Goal: Answer question/provide support

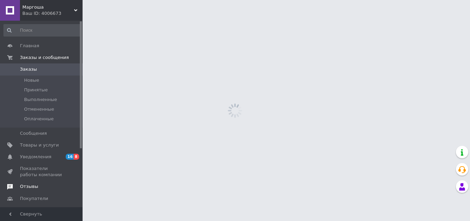
click at [32, 190] on link "Отзывы" at bounding box center [42, 186] width 85 height 12
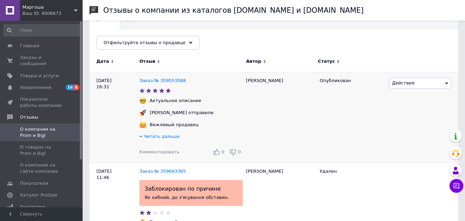
scroll to position [35, 0]
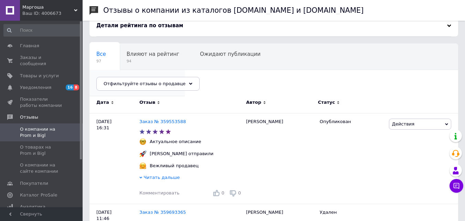
click at [171, 85] on span "2" at bounding box center [133, 87] width 75 height 5
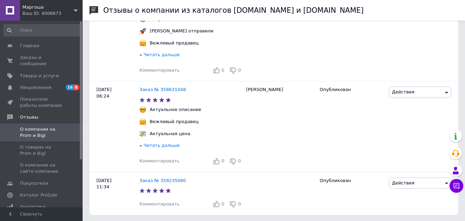
scroll to position [1416, 0]
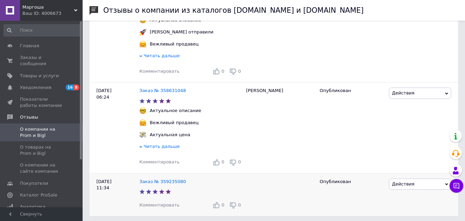
click at [164, 206] on span "Комментировать" at bounding box center [159, 204] width 40 height 5
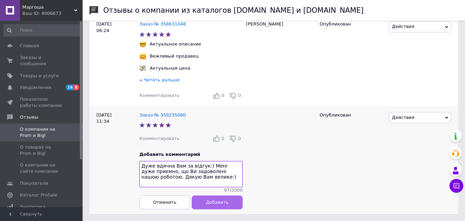
type textarea "Дуже вдячна Вам за відгук:) Мені дуже приємно, що Ви задоволені нашою роботою. …"
click at [211, 202] on span "Добавить" at bounding box center [217, 201] width 22 height 5
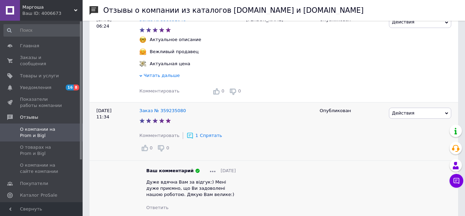
click at [157, 160] on li "Ваш комментарий [DATE] Дуже вдячна Вам за відгук:) Мені дуже приємно, що Ви зад…" at bounding box center [190, 188] width 103 height 57
click at [157, 92] on span "Комментировать" at bounding box center [159, 90] width 40 height 5
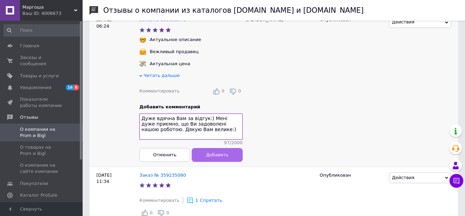
type textarea "Дуже вдячна Вам за відгук:) Мені дуже приємно, що Ви задоволені нашою роботою. …"
click at [211, 157] on span "Добавить" at bounding box center [217, 154] width 22 height 5
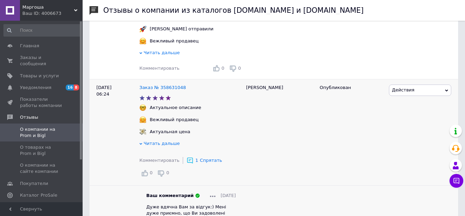
scroll to position [1413, 0]
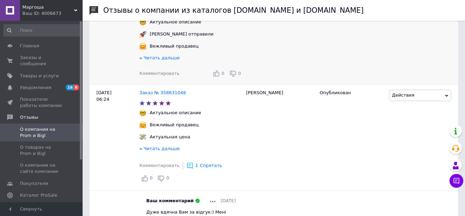
click at [160, 71] on span "Комментировать" at bounding box center [159, 73] width 40 height 5
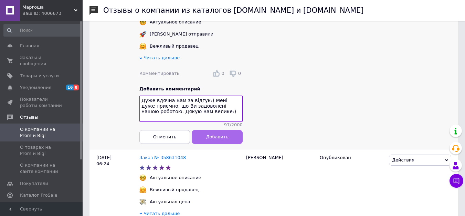
type textarea "Дуже вдячна Вам за відгук:) Мені дуже приємно, що Ви задоволені нашою роботою. …"
click at [208, 135] on button "Добавить" at bounding box center [217, 137] width 51 height 14
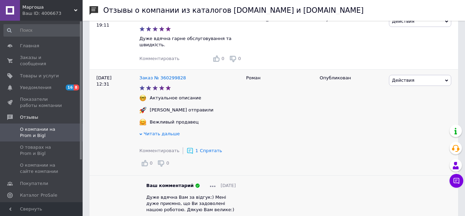
scroll to position [1312, 0]
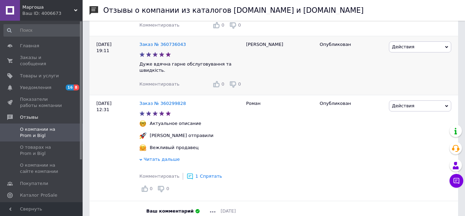
click at [169, 84] on span "Комментировать" at bounding box center [159, 83] width 40 height 5
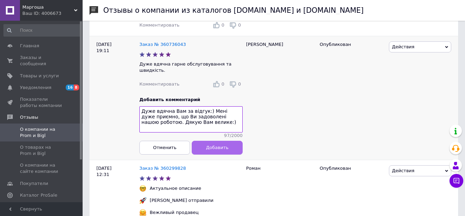
type textarea "Дуже вдячна Вам за відгук:) Мені дуже приємно, що Ви задоволені нашою роботою. …"
click at [214, 149] on span "Добавить" at bounding box center [217, 147] width 22 height 5
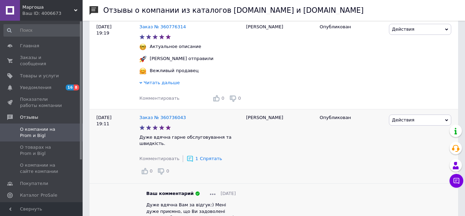
scroll to position [1281, 0]
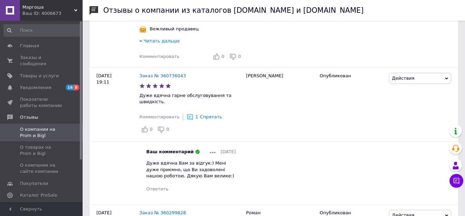
click at [210, 150] on div at bounding box center [213, 151] width 6 height 6
click at [216, 160] on span "Редактировать" at bounding box center [233, 161] width 36 height 5
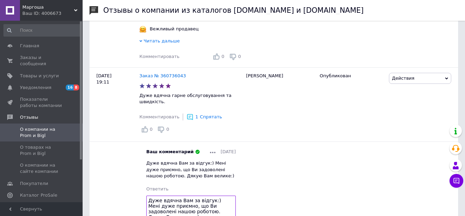
click at [196, 198] on textarea "Дуже вдячна Вам за відгук:) Мені дуже приємно, що Ви задоволені нашою роботою. …" at bounding box center [191, 208] width 90 height 26
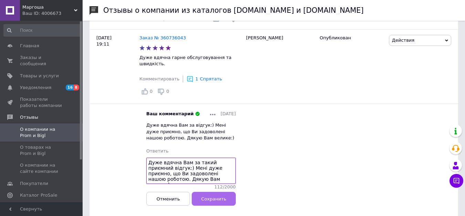
type textarea "Дуже вдячна Вам за такий приємний відгук:) Мені дуже приємно, що Ви задоволені …"
click at [226, 201] on button "Сохранить" at bounding box center [214, 199] width 44 height 14
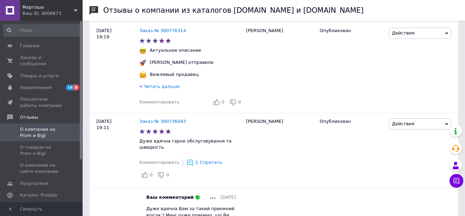
scroll to position [1234, 0]
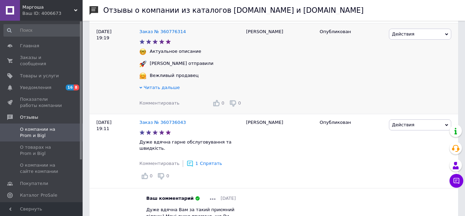
click at [164, 105] on span "Комментировать" at bounding box center [159, 102] width 40 height 5
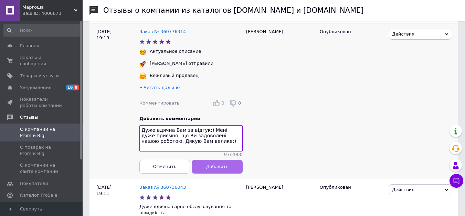
type textarea "Дуже вдячна Вам за відгук:) Мені дуже приємно, що Ви задоволені нашою роботою. …"
click at [219, 170] on button "Добавить" at bounding box center [217, 166] width 51 height 14
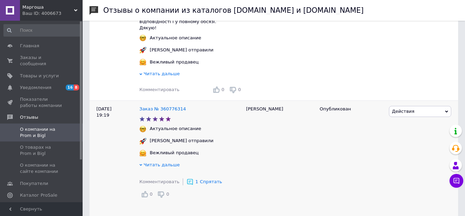
scroll to position [1157, 0]
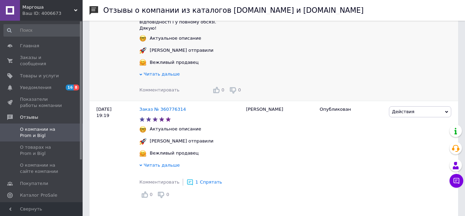
click at [169, 92] on span "Комментировать" at bounding box center [159, 89] width 40 height 5
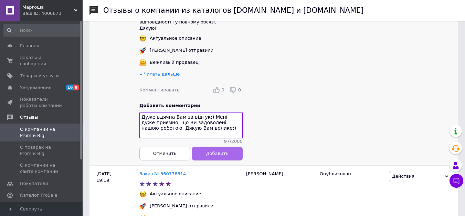
type textarea "Дуже вдячна Вам за відгук:) Мені дуже приємно, що Ви задоволені нашою роботою. …"
click at [217, 156] on span "Добавить" at bounding box center [217, 153] width 22 height 5
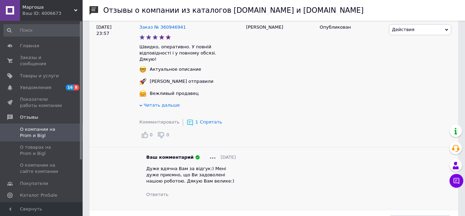
scroll to position [1126, 0]
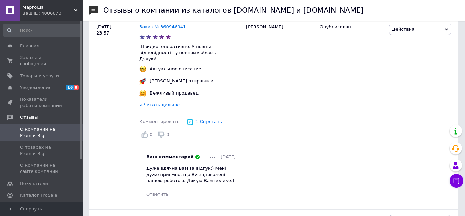
click at [210, 160] on div at bounding box center [213, 157] width 6 height 6
click at [218, 169] on span "Редактировать" at bounding box center [233, 166] width 36 height 5
click at [193, 208] on textarea "Дуже вдячна Вам за відгук:) Мені дуже приємно, що Ви задоволені нашою роботою. …" at bounding box center [191, 213] width 90 height 26
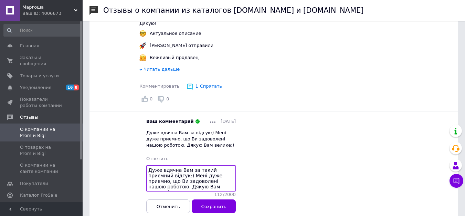
scroll to position [1183, 0]
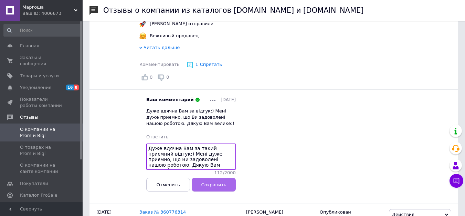
type textarea "Дуже вдячна Вам за такий приємний відгук:) Мені дуже приємно, що Ви задоволені …"
click at [217, 187] on span "Сохранить" at bounding box center [213, 184] width 25 height 5
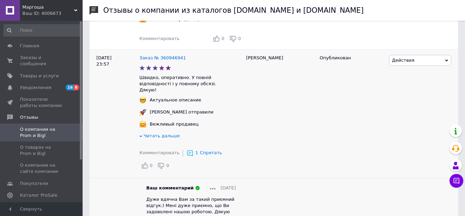
scroll to position [1034, 0]
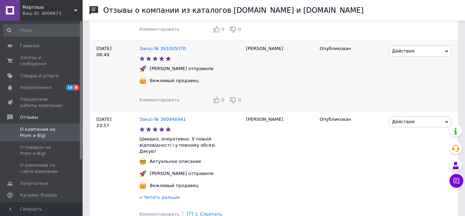
click at [163, 102] on span "Комментировать" at bounding box center [159, 99] width 40 height 5
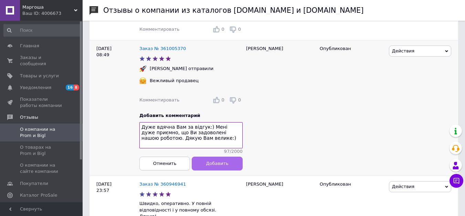
type textarea "Дуже вдячна Вам за відгук:) Мені дуже приємно, що Ви задоволені нашою роботою. …"
click at [214, 166] on span "Добавить" at bounding box center [217, 162] width 22 height 5
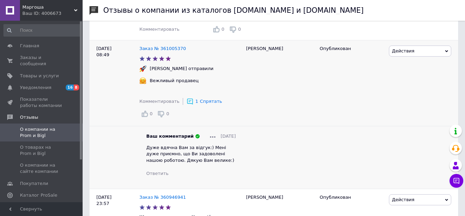
scroll to position [953, 0]
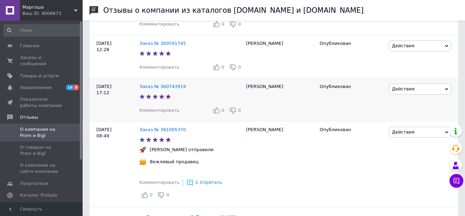
click at [163, 110] on span "Комментировать" at bounding box center [159, 109] width 40 height 5
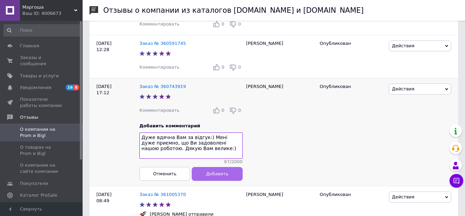
type textarea "Дуже вдячна Вам за відгук:) Мені дуже приємно, що Ви задоволені нашою роботою. …"
click at [214, 176] on span "Добавить" at bounding box center [217, 173] width 22 height 5
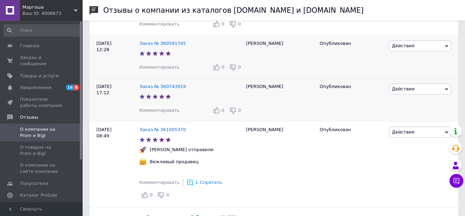
click at [157, 70] on span "Комментировать" at bounding box center [159, 66] width 40 height 5
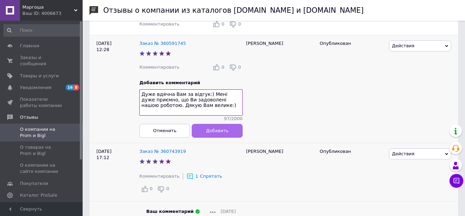
type textarea "Дуже вдячна Вам за відгук:) Мені дуже приємно, що Ви задоволені нашою роботою. …"
click at [206, 135] on button "Добавить" at bounding box center [217, 131] width 51 height 14
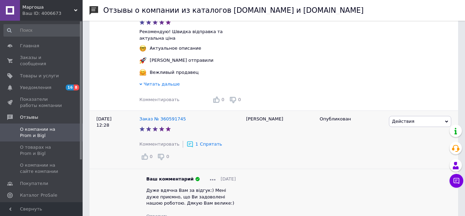
scroll to position [877, 0]
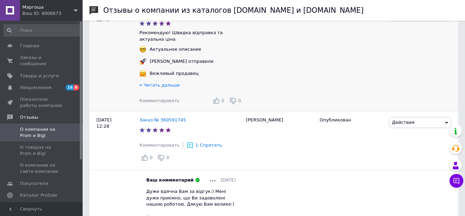
click at [161, 100] on span "Комментировать" at bounding box center [159, 100] width 40 height 5
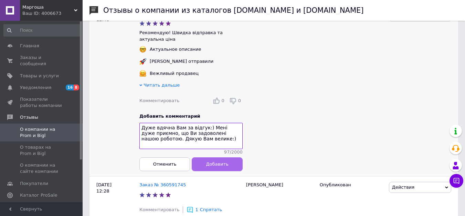
type textarea "Дуже вдячна Вам за відгук:) Мені дуже приємно, що Ви задоволені нашою роботою. …"
click at [213, 166] on span "Добавить" at bounding box center [217, 163] width 22 height 5
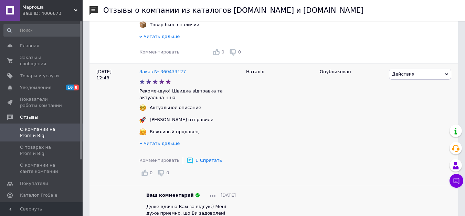
scroll to position [782, 0]
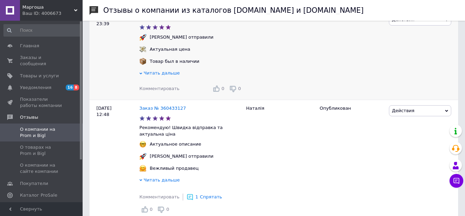
click at [158, 91] on span "Комментировать" at bounding box center [159, 88] width 40 height 5
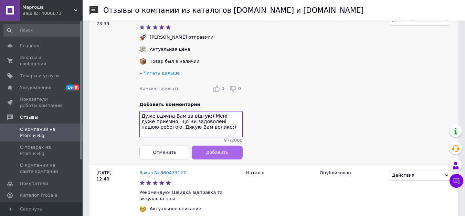
type textarea "Дуже вдячна Вам за відгук:) Мені дуже приємно, що Ви задоволені нашою роботою. …"
click at [204, 159] on button "Добавить" at bounding box center [217, 152] width 51 height 14
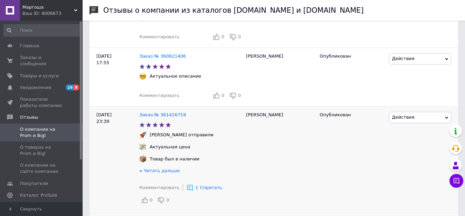
scroll to position [676, 0]
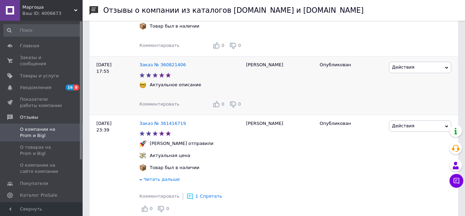
click at [167, 106] on span "Комментировать" at bounding box center [159, 103] width 40 height 5
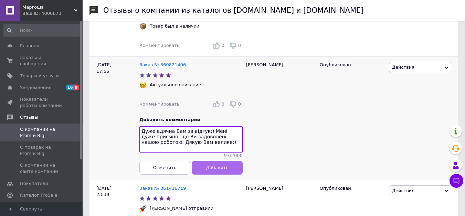
type textarea "Дуже вдячна Вам за відгук:) Мені дуже приємно, що Ви задоволені нашою роботою. …"
click at [209, 170] on span "Добавить" at bounding box center [217, 167] width 22 height 5
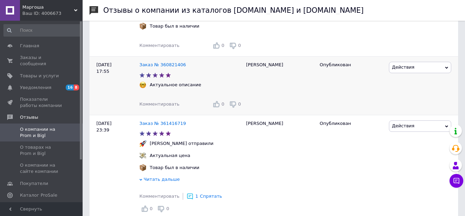
scroll to position [617, 0]
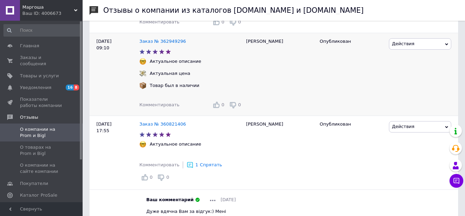
click at [163, 107] on span "Комментировать" at bounding box center [159, 104] width 40 height 5
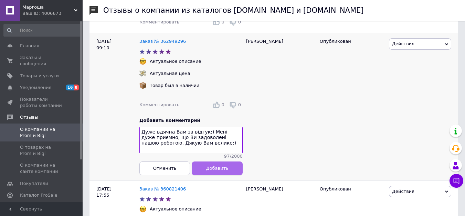
type textarea "Дуже вдячна Вам за відгук:) Мені дуже приємно, що Ви задоволені нашою роботою. …"
click at [212, 171] on span "Добавить" at bounding box center [217, 168] width 22 height 5
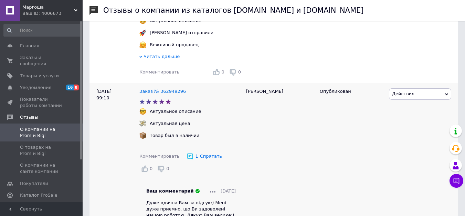
scroll to position [562, 0]
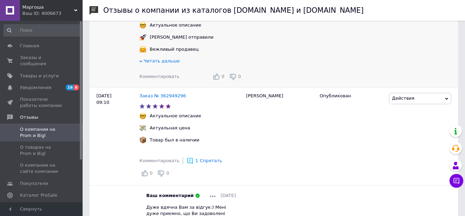
click at [165, 79] on span "Комментировать" at bounding box center [159, 76] width 40 height 5
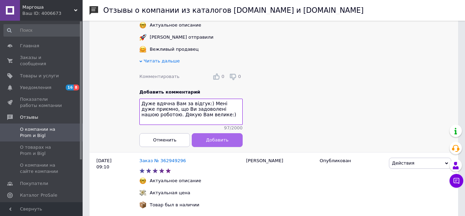
type textarea "Дуже вдячна Вам за відгук:) Мені дуже приємно, що Ви задоволені нашою роботою. …"
click at [208, 143] on span "Добавить" at bounding box center [217, 139] width 22 height 5
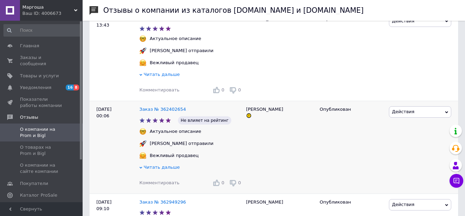
scroll to position [454, 0]
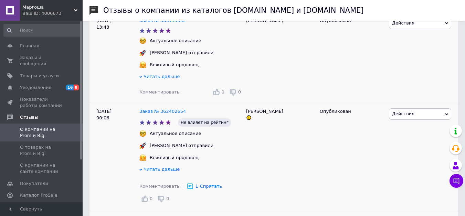
click at [165, 95] on div "Комментировать" at bounding box center [159, 92] width 40 height 6
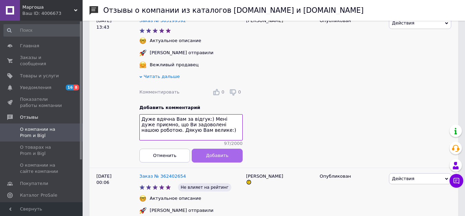
type textarea "Дуже вдячна Вам за відгук:) Мені дуже приємно, що Ви задоволені нашою роботою. …"
click at [206, 162] on button "Добавить" at bounding box center [217, 155] width 51 height 14
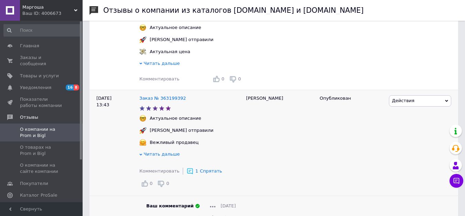
scroll to position [367, 0]
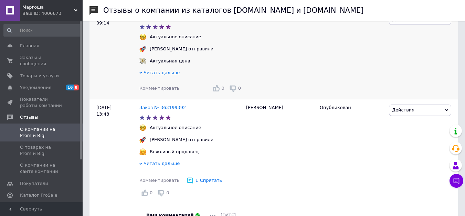
click at [162, 91] on span "Комментировать" at bounding box center [159, 87] width 40 height 5
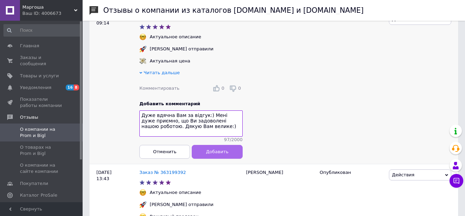
type textarea "Дуже вдячна Вам за відгук:) Мені дуже приємно, що Ви задоволені нашою роботою. …"
click at [204, 158] on button "Добавить" at bounding box center [217, 152] width 51 height 14
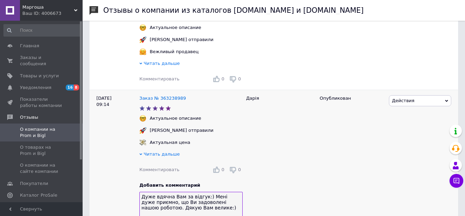
scroll to position [285, 0]
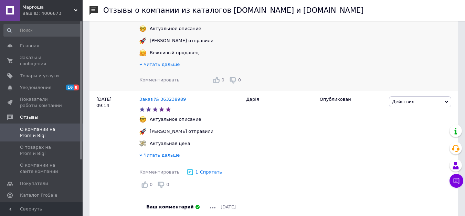
click at [161, 82] on span "Комментировать" at bounding box center [159, 79] width 40 height 5
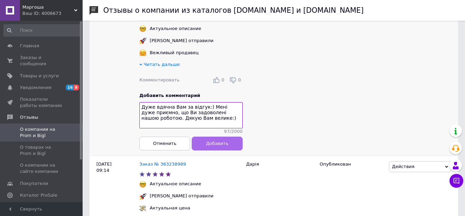
type textarea "Дуже вдячна Вам за відгук:) Мені дуже приємно, що Ви задоволені нашою роботою. …"
click at [209, 143] on button "Добавить" at bounding box center [217, 143] width 51 height 14
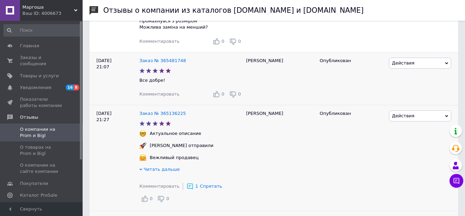
scroll to position [179, 0]
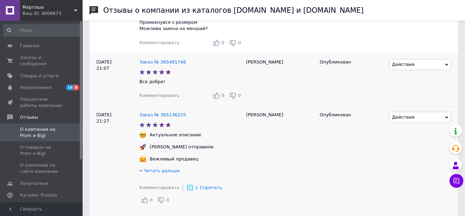
click at [158, 95] on span "Комментировать" at bounding box center [159, 95] width 40 height 5
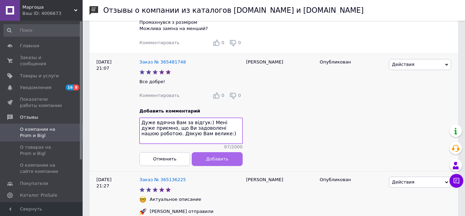
type textarea "Дуже вдячна Вам за відгук:) Мені дуже приємно, що Ви задоволені нашою роботою. …"
click at [198, 160] on button "Добавить" at bounding box center [217, 159] width 51 height 14
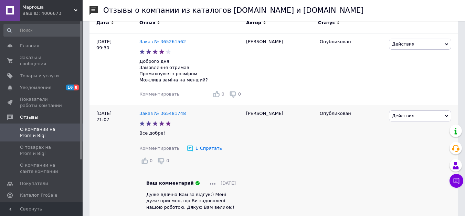
scroll to position [126, 0]
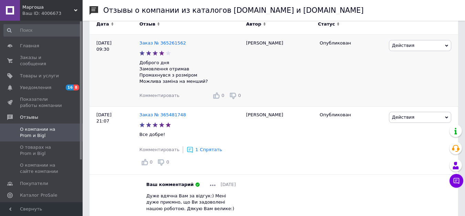
click at [166, 97] on span "Комментировать" at bounding box center [159, 95] width 40 height 5
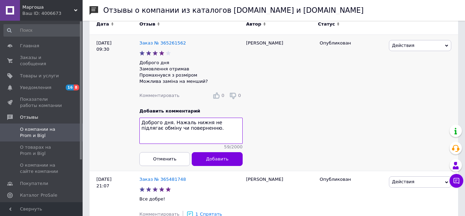
drag, startPoint x: 174, startPoint y: 121, endPoint x: 225, endPoint y: 142, distance: 55.1
click at [225, 142] on textarea "Доброго дня. Нажаль нижня не підлягає обміну чи поверненню." at bounding box center [190, 130] width 103 height 26
click at [207, 131] on textarea "Доброго дня. Нажаль нижня не підлягає обміну чи поверненню." at bounding box center [190, 130] width 103 height 26
paste textarea "Відповідно до Закону України 3161-IV від [DATE] «Про захист прав споживача»"
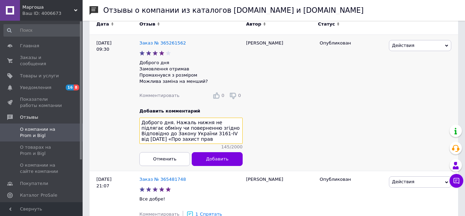
drag, startPoint x: 210, startPoint y: 129, endPoint x: 241, endPoint y: 128, distance: 31.4
click at [241, 128] on textarea "Доброго дня. Нажаль нижня не підлягає обміну чи поверненню згідно Відповідно до…" at bounding box center [190, 130] width 103 height 26
click at [184, 142] on textarea "Доброго дня. Нажаль нижня не підлягає обміну чи поверненню згідно Закону Україн…" at bounding box center [190, 130] width 103 height 26
paste textarea "Дотримання закону є обоʼязковим, якщо взяти до уваги вимоги гігієни"
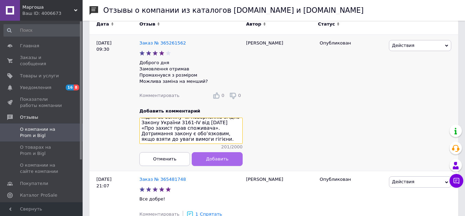
type textarea "Доброго дня. Нажаль нижня не підлягає обміну чи поверненню згідно Закону Україн…"
click at [207, 161] on button "Добавить" at bounding box center [217, 159] width 51 height 14
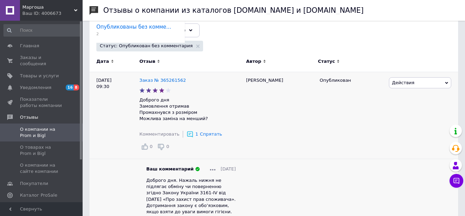
scroll to position [146, 0]
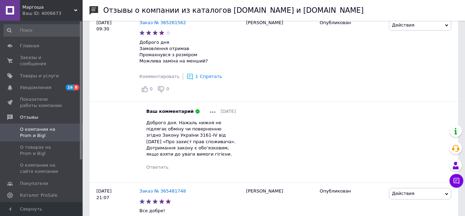
drag, startPoint x: 182, startPoint y: 141, endPoint x: 195, endPoint y: 155, distance: 19.5
click at [195, 155] on div "Доброго дня. Нажаль нижня не підлягає обміну чи поверненню згідно Закону Україн…" at bounding box center [191, 139] width 90 height 38
copy span ". Дотримання закону є обоʼязковим, якщо взяти до уваги вимоги гігієни."
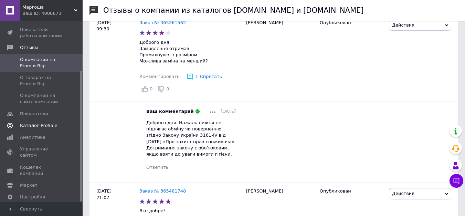
scroll to position [210, 0]
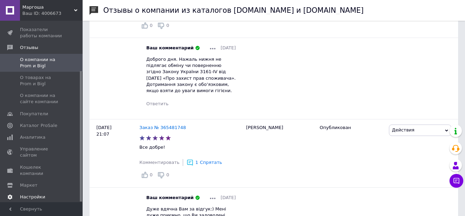
click at [32, 194] on span "Настройки" at bounding box center [32, 197] width 25 height 6
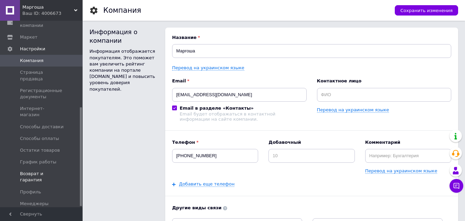
click at [48, 170] on span "Возврат и гарантия" at bounding box center [42, 176] width 44 height 12
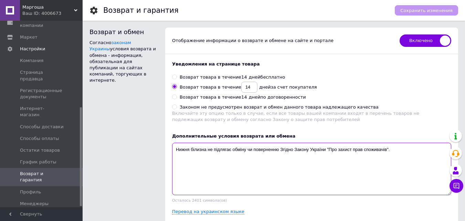
click at [405, 148] on textarea "Нижня білизна не підлягає обміну чи поверненню Згідно Закону України "Про захис…" at bounding box center [311, 169] width 279 height 52
paste textarea ". Дотримання закону є обоʼязковим, якщо взяти до уваги вимоги гігієни."
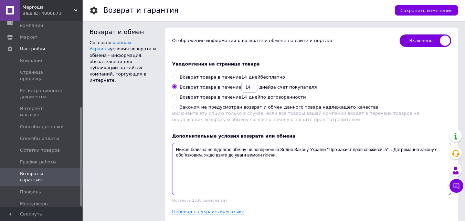
click at [393, 149] on textarea "Нижня білизна не підлягає обміну чи поверненню Згідно Закону України "Про захис…" at bounding box center [311, 169] width 279 height 52
click at [288, 157] on textarea "Нижня білизна не підлягає обміну чи поверненню Згідно Закону України "Про захис…" at bounding box center [311, 169] width 279 height 52
type textarea "Нижня білизна не підлягає обміну чи поверненню Згідно Закону України "Про захис…"
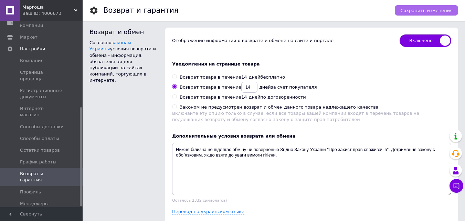
click at [408, 12] on span "Сохранить изменения" at bounding box center [427, 10] width 52 height 5
